Goal: Find specific page/section: Find specific page/section

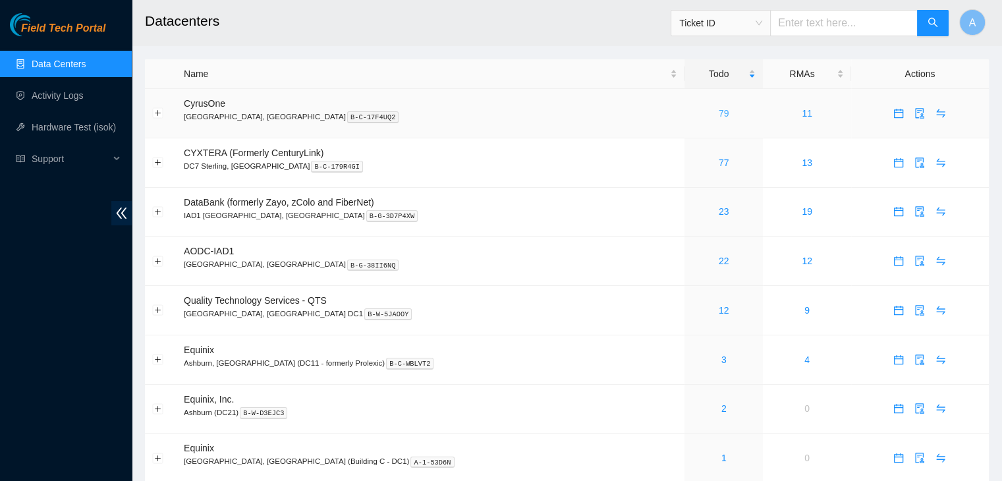
click at [719, 113] on link "79" at bounding box center [724, 113] width 11 height 11
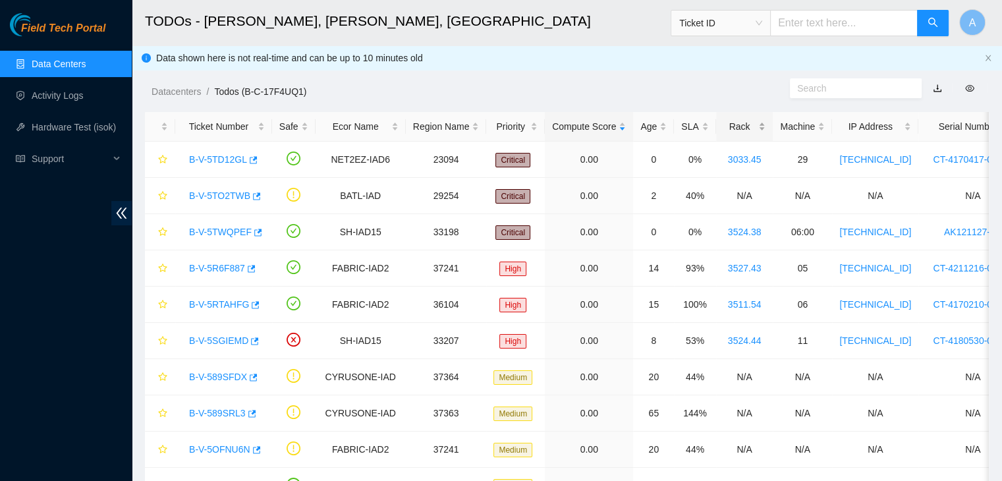
click at [748, 123] on div "Rack" at bounding box center [744, 126] width 43 height 14
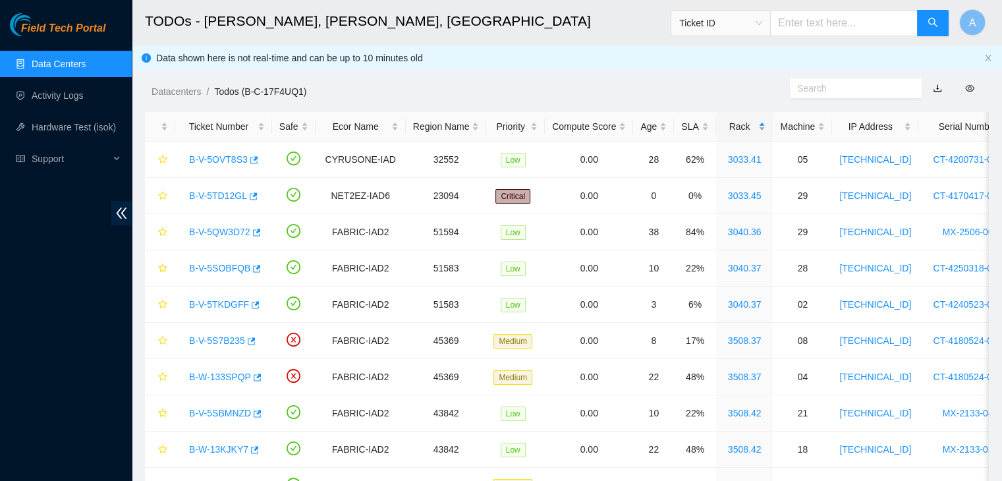
click at [748, 123] on div "Rack" at bounding box center [744, 126] width 43 height 14
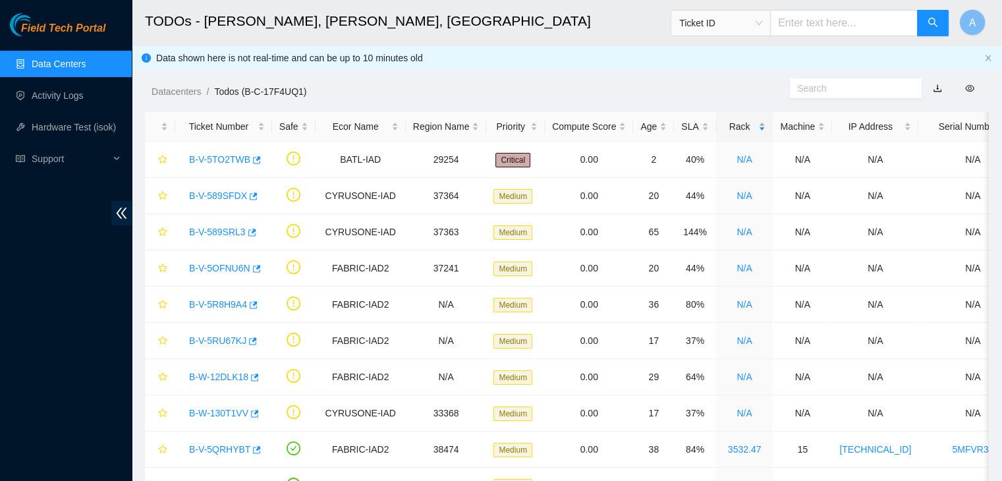
click at [748, 123] on div "Rack" at bounding box center [744, 126] width 43 height 14
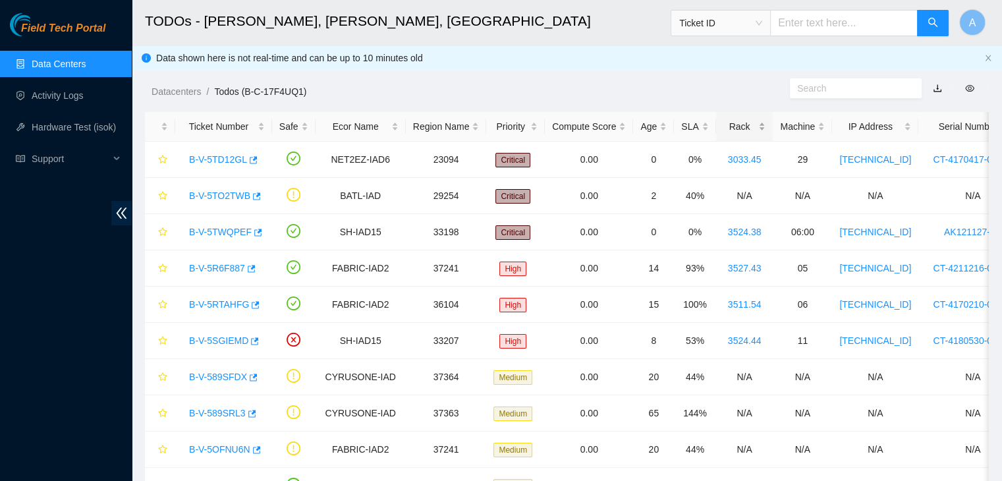
click at [748, 123] on div "Rack" at bounding box center [744, 126] width 43 height 14
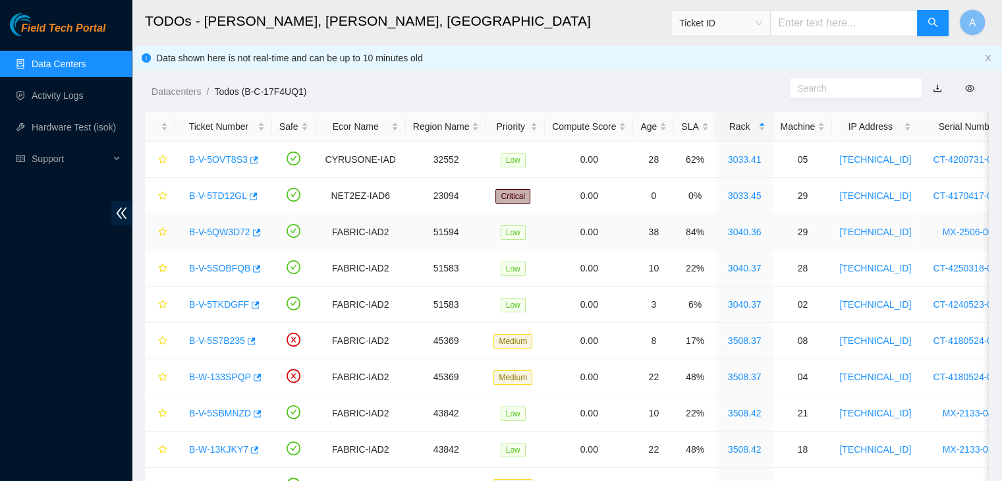
click at [237, 234] on link "B-V-5QW3D72" at bounding box center [219, 232] width 61 height 11
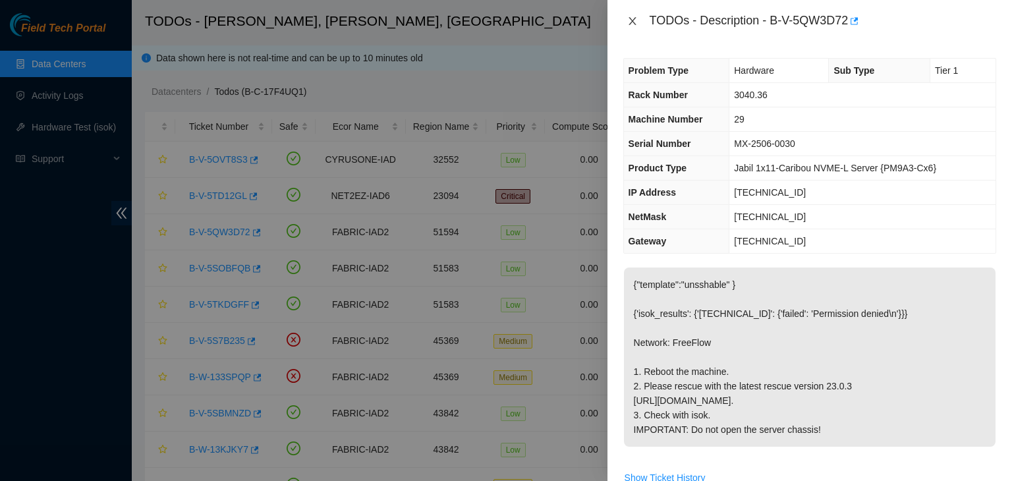
click at [634, 24] on icon "close" at bounding box center [632, 21] width 11 height 11
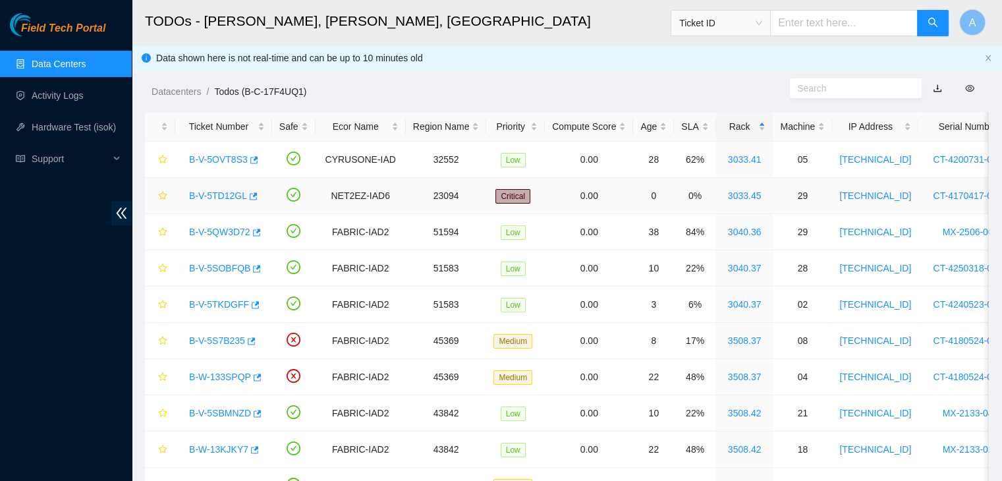
click at [235, 198] on link "B-V-5TD12GL" at bounding box center [218, 195] width 58 height 11
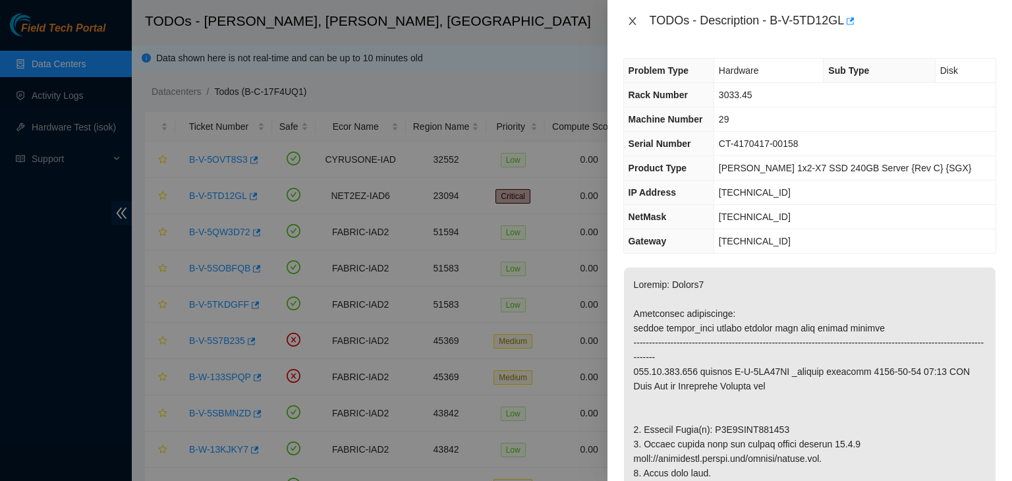
click at [634, 22] on icon "close" at bounding box center [632, 21] width 11 height 11
